Goal: Check status: Check status

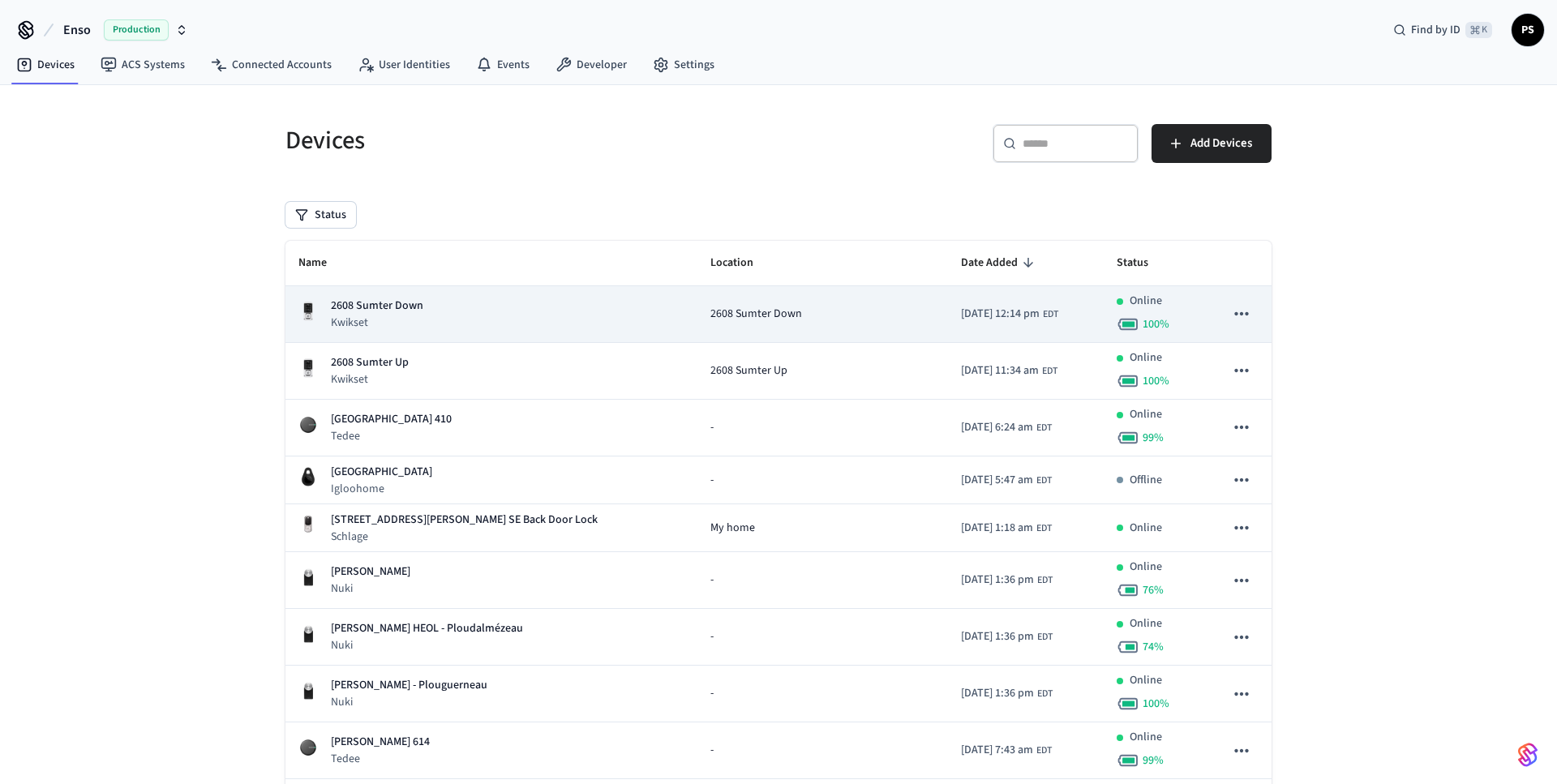
click at [953, 326] on td "2025/10/14 at 12:14 pm EDT" at bounding box center [1026, 314] width 156 height 57
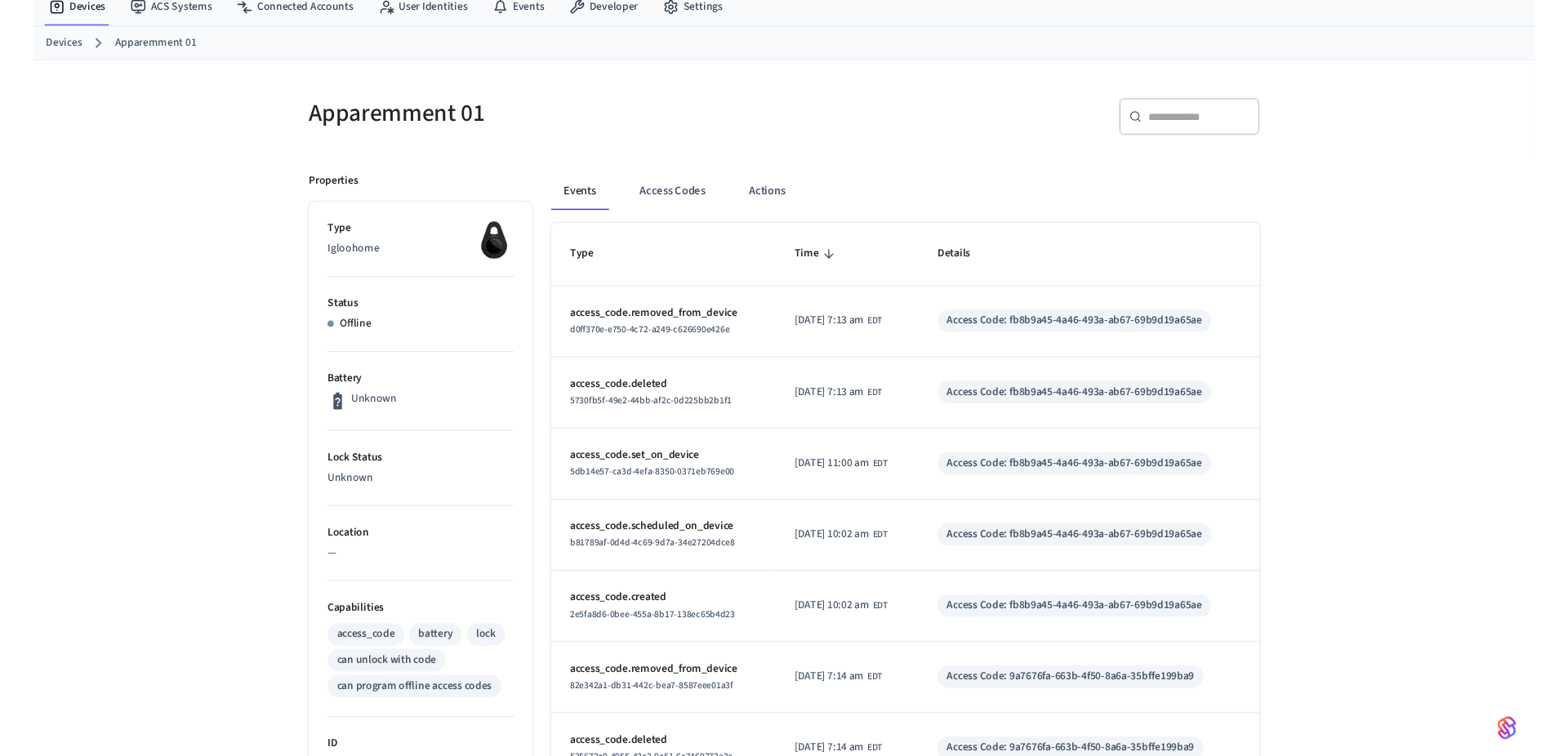
scroll to position [79, 0]
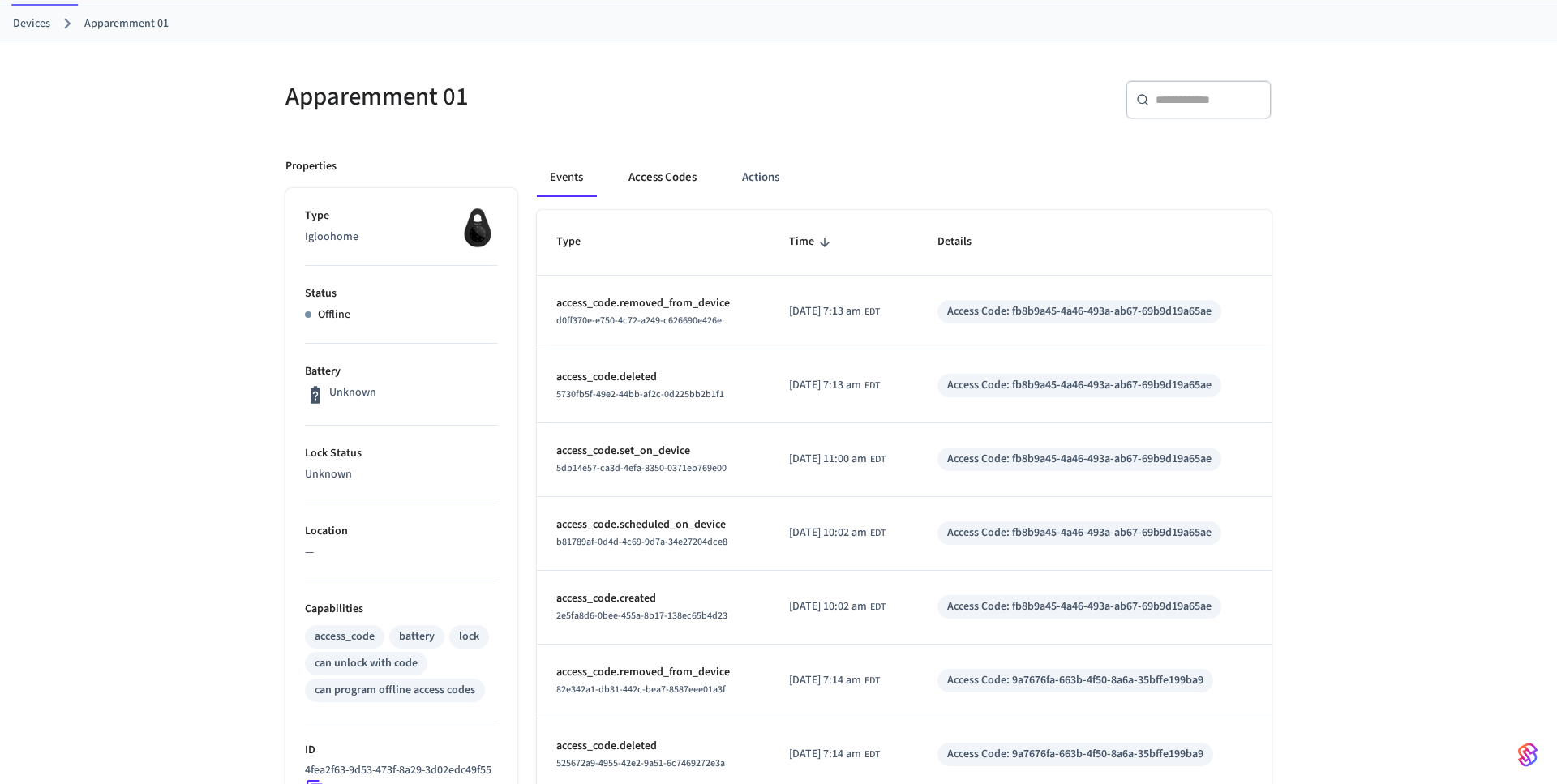
click at [653, 182] on button "Access Codes" at bounding box center [662, 177] width 94 height 39
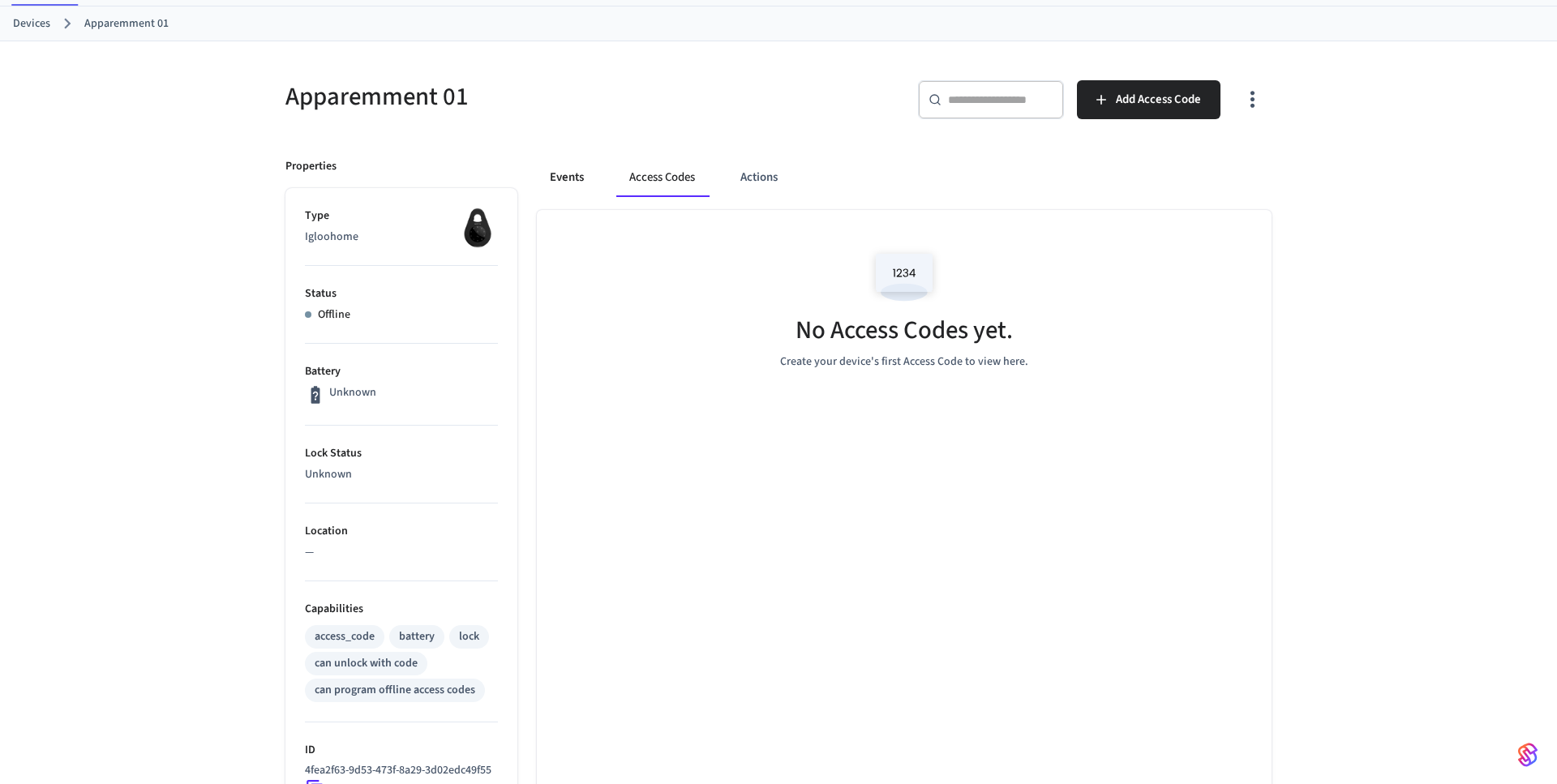
click at [576, 179] on button "Events" at bounding box center [566, 177] width 60 height 39
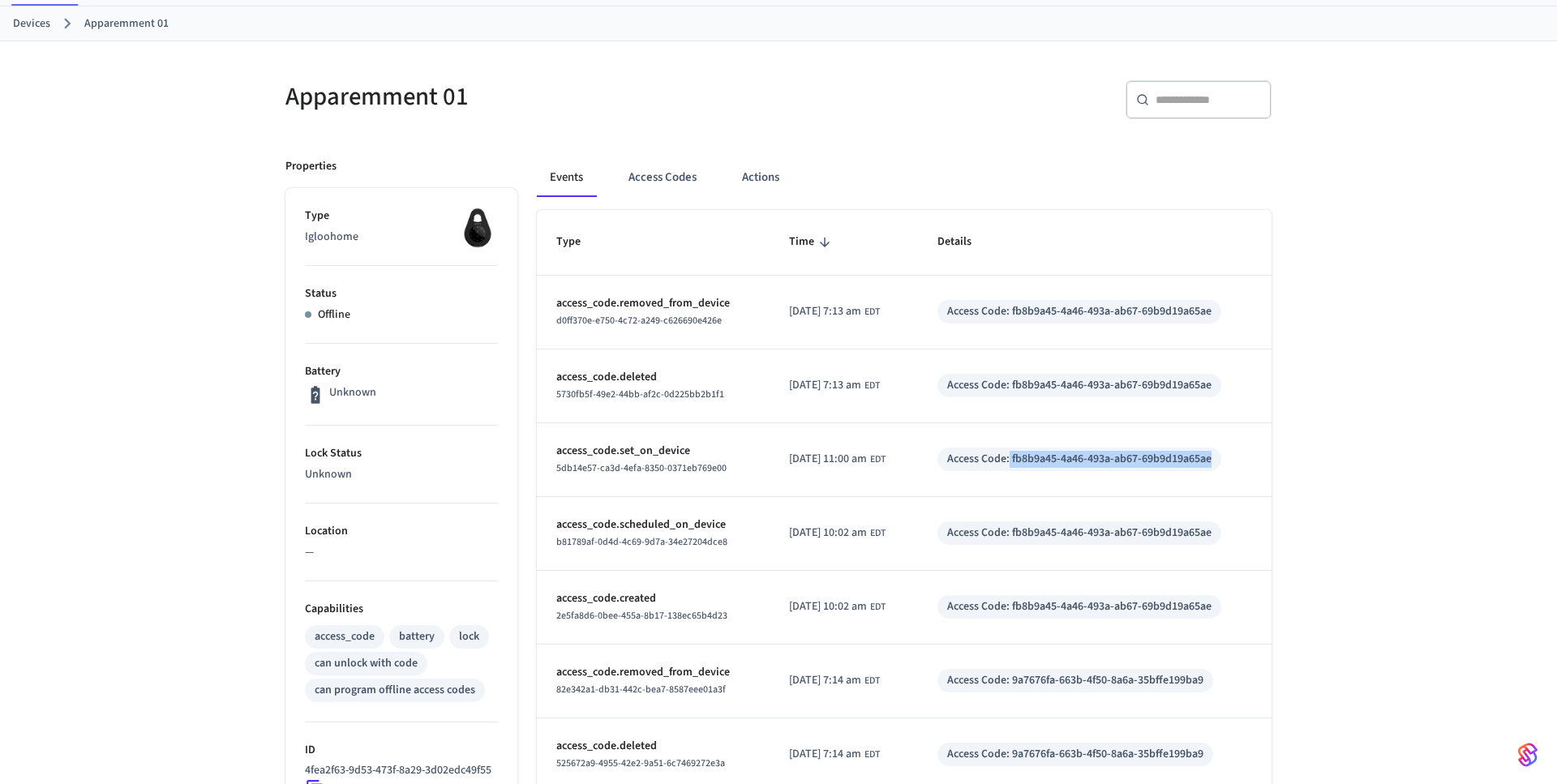
drag, startPoint x: 1026, startPoint y: 460, endPoint x: 1326, endPoint y: 460, distance: 300.0
click at [1271, 460] on div "Type Time Details access_code.removed_from_device d0ff370e-e750-4c72-a249-c6266…" at bounding box center [904, 611] width 735 height 803
copy div "fb8b9a45-4a46-493a-ab67-69b9d19a65ae"
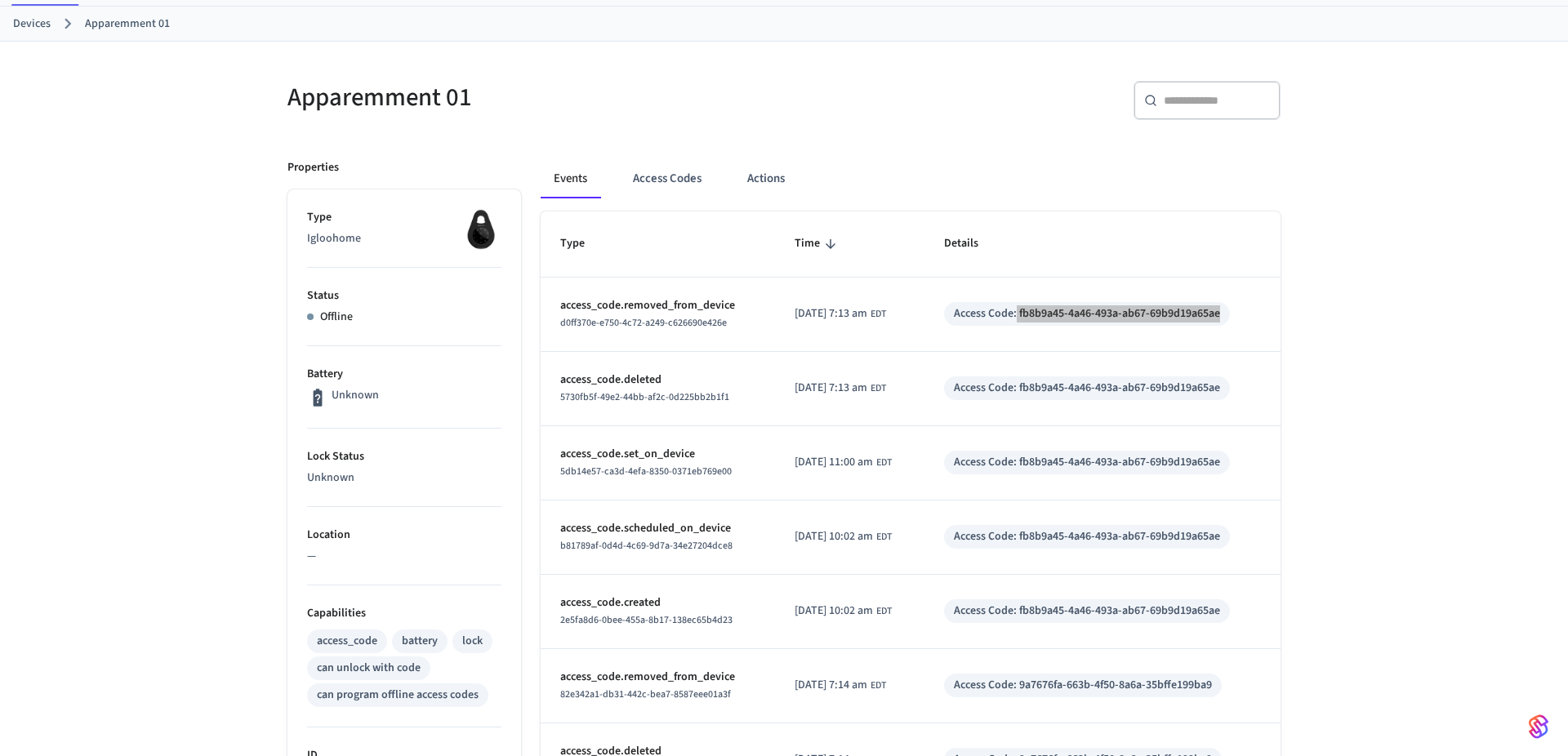
scroll to position [78, 0]
drag, startPoint x: 1036, startPoint y: 468, endPoint x: 1309, endPoint y: 472, distance: 273.0
click at [1280, 472] on div "Type Time Details access_code.removed_from_device d0ff370e-e750-4c72-a249-c6266…" at bounding box center [910, 616] width 740 height 809
copy div "fb8b9a45-4a46-493a-ab67-69b9d19a65ae"
click at [1230, 461] on div "Access Code: fb8b9a45-4a46-493a-ab67-69b9d19a65ae" at bounding box center [1087, 464] width 286 height 24
